Goal: Obtain resource: Obtain resource

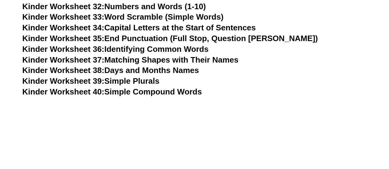
scroll to position [584, 0]
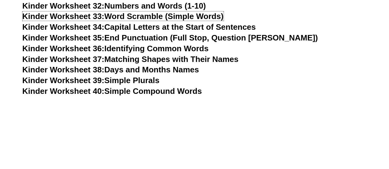
click at [133, 16] on link "Kinder Worksheet 33: Word Scramble (Simple Words)" at bounding box center [122, 16] width 201 height 9
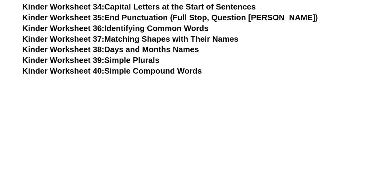
scroll to position [609, 0]
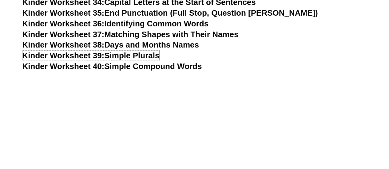
click at [143, 54] on link "Kinder Worksheet 39: Simple Plurals" at bounding box center [90, 55] width 137 height 9
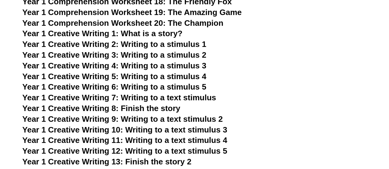
scroll to position [989, 0]
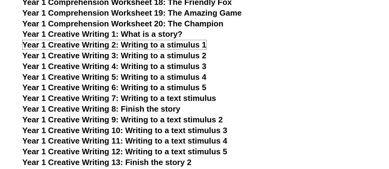
click at [157, 46] on span "Year 1 Creative Writing 2: Writing to a stimulus 1" at bounding box center [114, 44] width 184 height 9
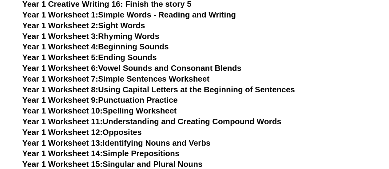
scroll to position [1180, 0]
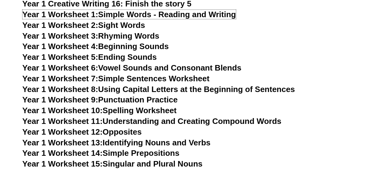
click at [167, 13] on link "Year 1 Worksheet 1: Simple Words - Reading and Writing" at bounding box center [129, 14] width 214 height 9
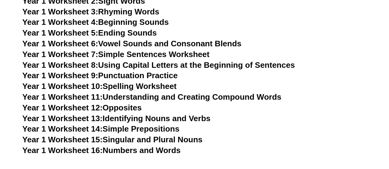
scroll to position [1205, 0]
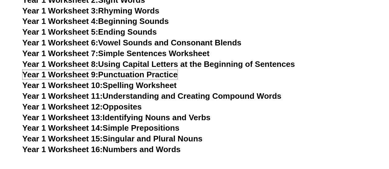
click at [138, 74] on link "Year 1 Worksheet 9: Punctuation Practice" at bounding box center [99, 74] width 155 height 9
click at [139, 88] on link "Year 1 Worksheet 10: Spelling Worksheet" at bounding box center [99, 85] width 154 height 9
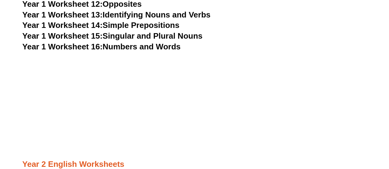
scroll to position [1308, 0]
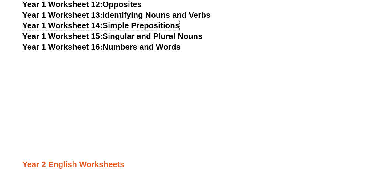
click at [158, 25] on link "Year 1 Worksheet 14: Simple Prepositions" at bounding box center [100, 25] width 157 height 9
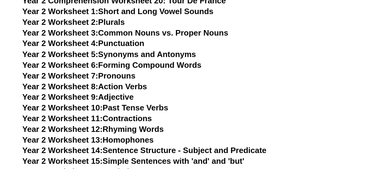
scroll to position [1700, 0]
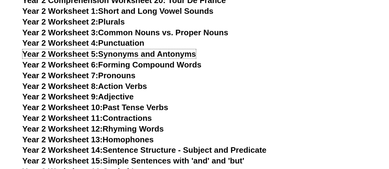
click at [115, 53] on link "Year 2 Worksheet 5: Synonyms and Antonyms" at bounding box center [109, 53] width 174 height 9
click at [124, 65] on link "Year 2 Worksheet 6: Forming Compound Words" at bounding box center [111, 64] width 179 height 9
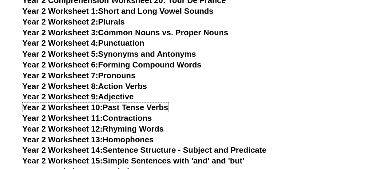
click at [120, 107] on link "Year 2 Worksheet 10: Past Tense Verbs" at bounding box center [95, 107] width 146 height 9
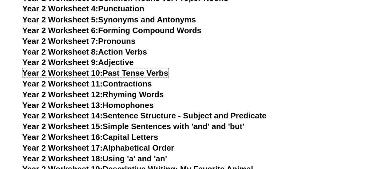
scroll to position [1735, 0]
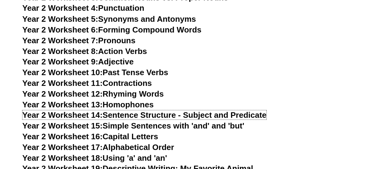
click at [196, 116] on link "Year 2 Worksheet 14: Sentence Structure - Subject and Predicate" at bounding box center [144, 114] width 244 height 9
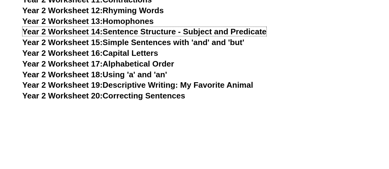
scroll to position [1819, 0]
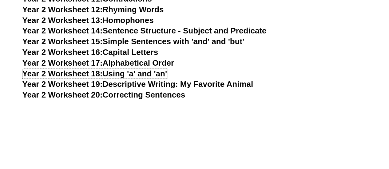
click at [157, 73] on link "Year 2 Worksheet 18: Using 'a' and 'an'" at bounding box center [94, 73] width 144 height 9
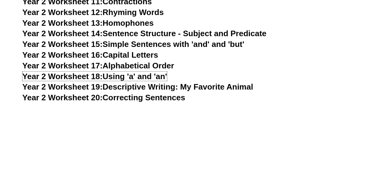
scroll to position [1816, 0]
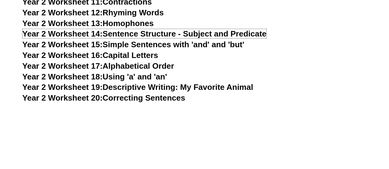
click at [163, 32] on link "Year 2 Worksheet 14: Sentence Structure - Subject and Predicate" at bounding box center [144, 33] width 244 height 9
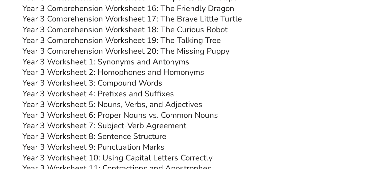
scroll to position [2221, 0]
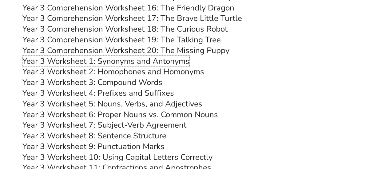
click at [152, 60] on link "Year 3 Worksheet 1: Synonyms and Antonyms" at bounding box center [105, 61] width 167 height 11
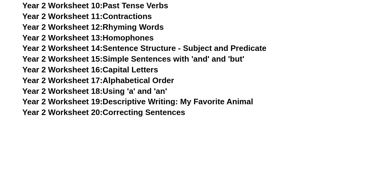
scroll to position [1802, 0]
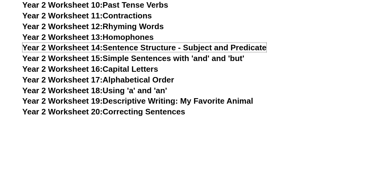
click at [204, 47] on link "Year 2 Worksheet 14: Sentence Structure - Subject and Predicate" at bounding box center [144, 47] width 244 height 9
